Goal: Task Accomplishment & Management: Manage account settings

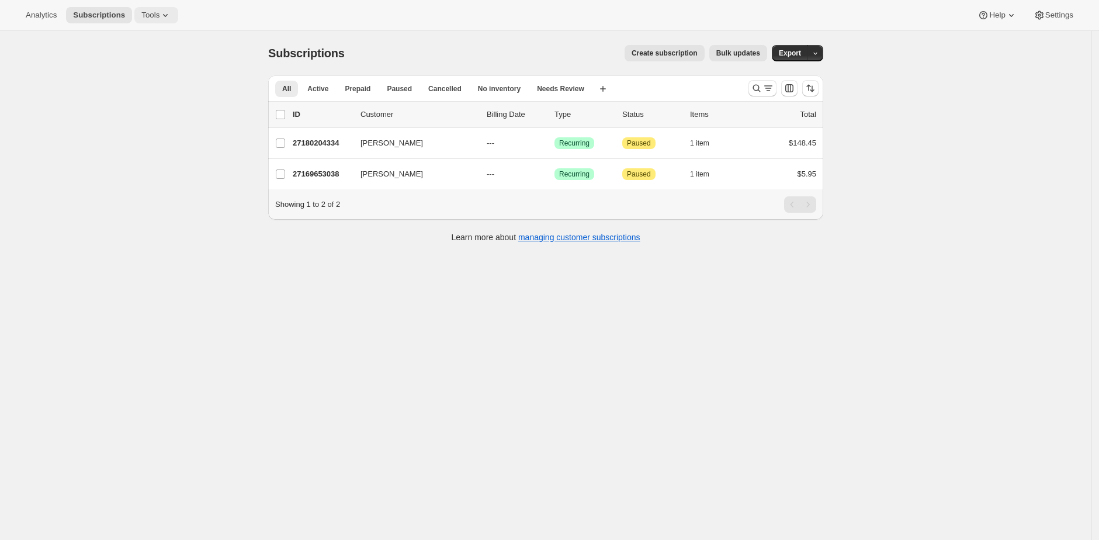
click at [171, 13] on icon at bounding box center [165, 15] width 12 height 12
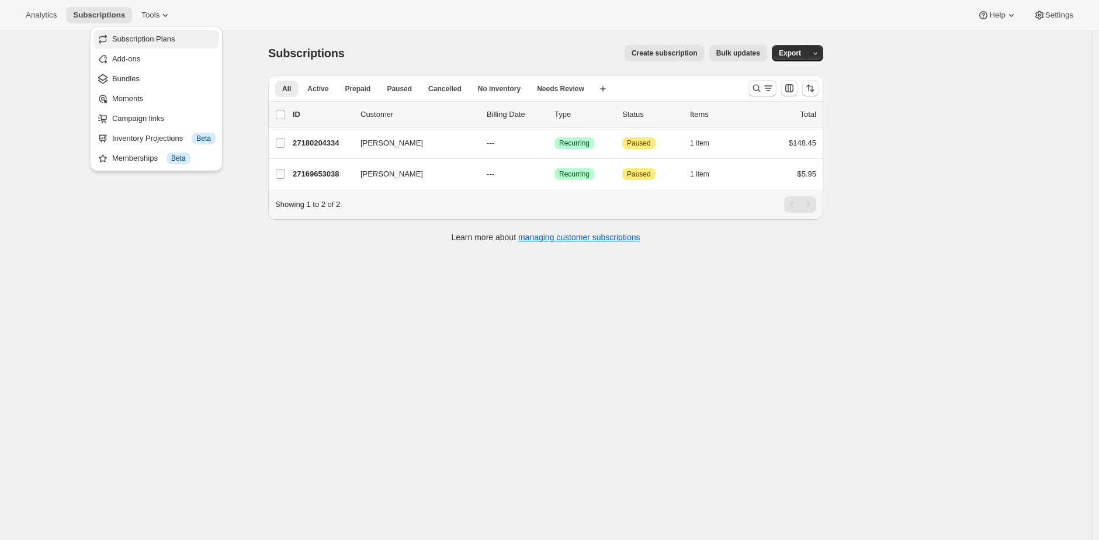
click at [175, 40] on span "Subscription Plans" at bounding box center [143, 38] width 63 height 9
